Goal: Information Seeking & Learning: Understand process/instructions

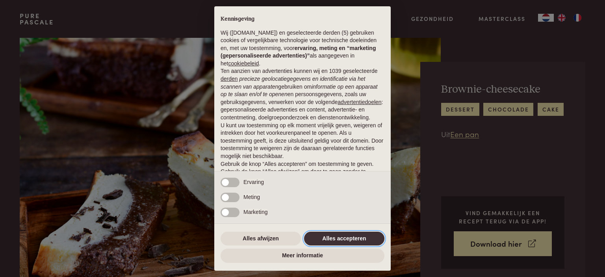
click at [335, 240] on button "Alles accepteren" at bounding box center [344, 239] width 80 height 14
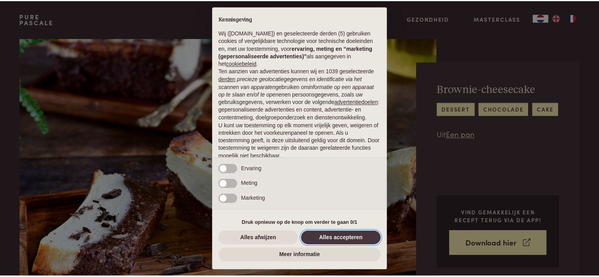
scroll to position [39, 0]
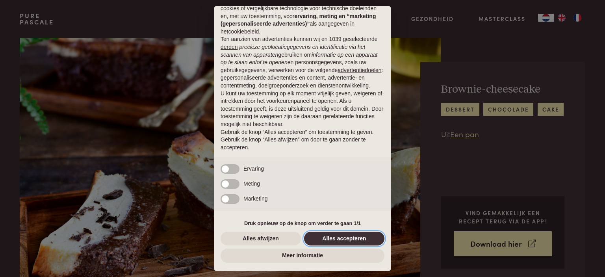
click at [331, 236] on button "Alles accepteren" at bounding box center [344, 239] width 80 height 14
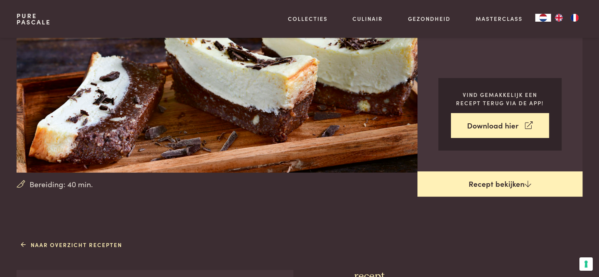
click at [499, 184] on link "Recept bekijken" at bounding box center [500, 183] width 165 height 25
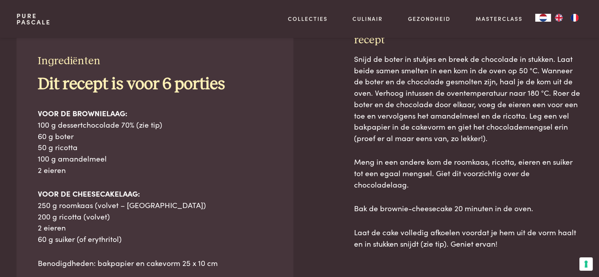
scroll to position [356, 0]
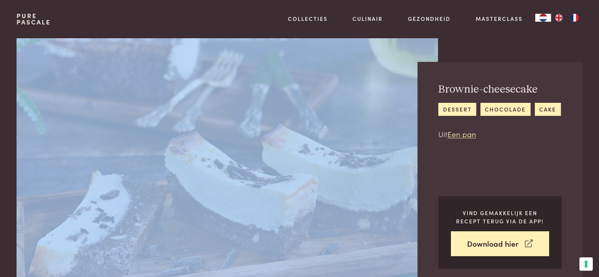
drag, startPoint x: 8, startPoint y: 42, endPoint x: 107, endPoint y: 80, distance: 106.2
click at [110, 81] on div "Bereiding: 40 min. Brownie-cheesecake dessert [GEOGRAPHIC_DATA] cake Uit Een pa…" at bounding box center [299, 164] width 591 height 253
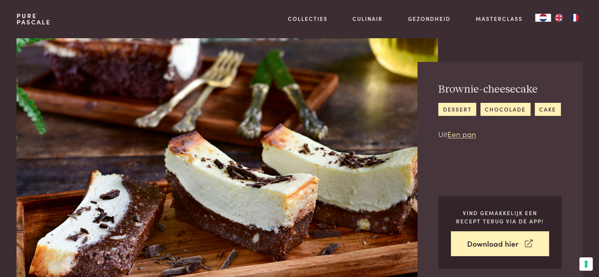
click at [7, 25] on div "Pure Pascale Collecties Kitchenware Tableware Bathroom Interior Inspiratie Alle…" at bounding box center [299, 19] width 591 height 38
click at [8, 25] on div "Pure Pascale Collecties Kitchenware Tableware Bathroom Interior Inspiratie Alle…" at bounding box center [299, 19] width 591 height 38
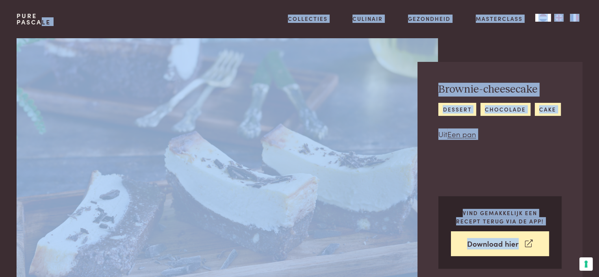
drag, startPoint x: 7, startPoint y: 28, endPoint x: 603, endPoint y: 272, distance: 644.0
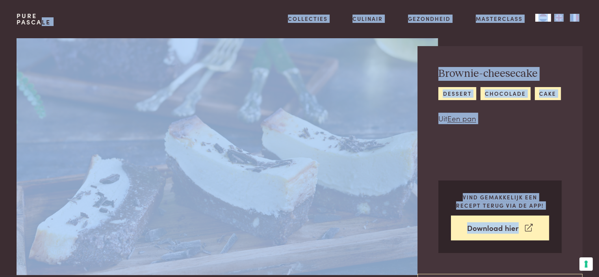
click at [5, 29] on div "Pure Pascale Collecties Kitchenware Tableware Bathroom Interior Inspiratie Alle…" at bounding box center [299, 19] width 591 height 38
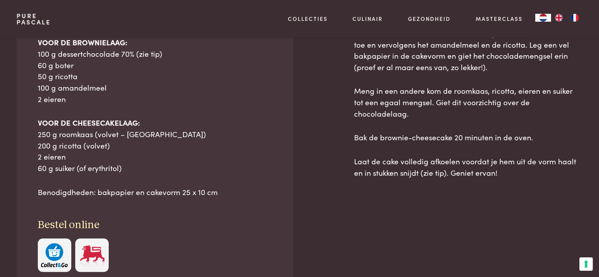
scroll to position [431, 0]
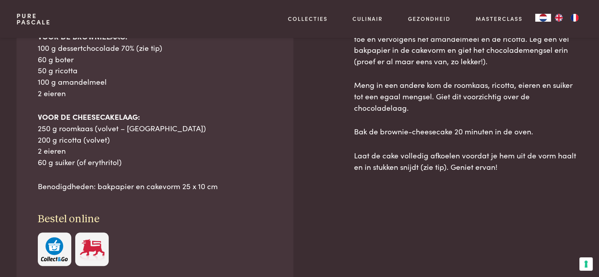
drag, startPoint x: 4, startPoint y: 30, endPoint x: 492, endPoint y: 181, distance: 511.3
copy div "Pascale Collecties Kitchenware Tableware Bathroom Interior Inspiratie Alles van…"
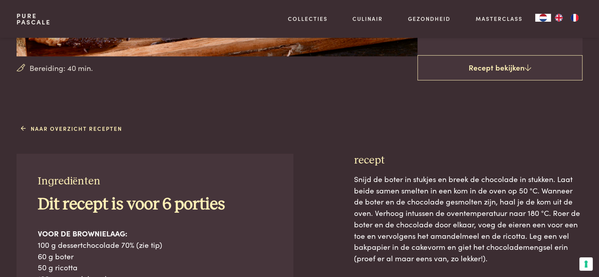
click at [356, 154] on h3 "recept" at bounding box center [468, 161] width 228 height 14
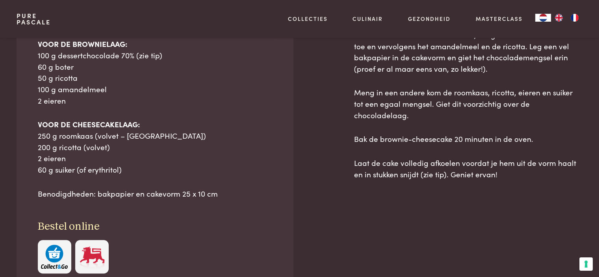
scroll to position [427, 0]
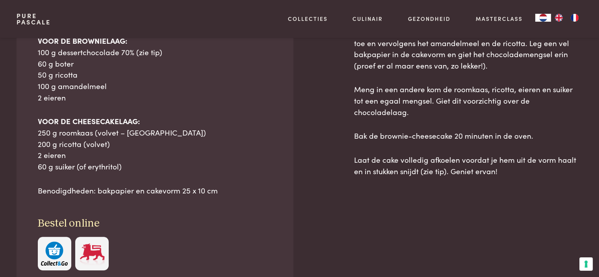
drag, startPoint x: 361, startPoint y: 160, endPoint x: 550, endPoint y: 197, distance: 192.6
click at [550, 197] on div "recept Snijd de boter in stukjes en breek de chocolade in stukken. Laat beide s…" at bounding box center [468, 152] width 228 height 383
copy div "cept Snijd de boter in stukjes en breek de chocolade in stukken. Laat beide sam…"
